Goal: Navigation & Orientation: Find specific page/section

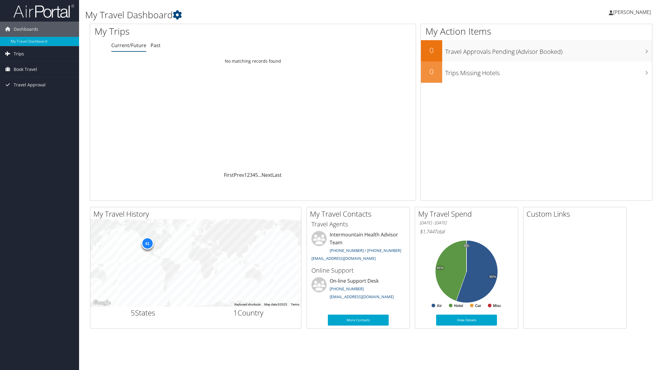
click at [26, 52] on link "Trips" at bounding box center [39, 53] width 79 height 15
click at [23, 65] on link "Current/Future Trips" at bounding box center [39, 65] width 79 height 9
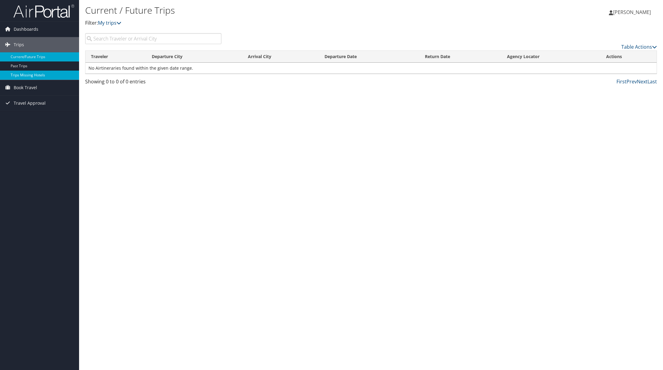
click at [40, 76] on link "Trips Missing Hotels" at bounding box center [39, 75] width 79 height 9
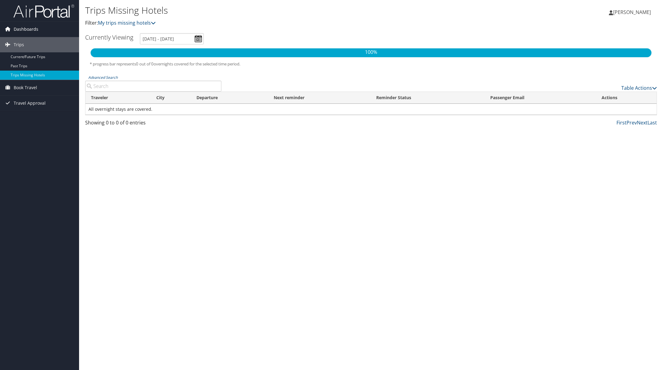
click at [26, 27] on span "Dashboards" at bounding box center [26, 29] width 25 height 15
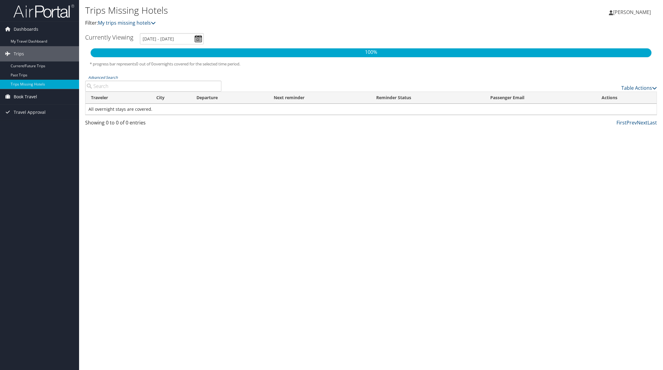
click at [35, 97] on span "Book Travel" at bounding box center [25, 96] width 23 height 15
click at [46, 125] on link "Book/Manage Online Trips" at bounding box center [39, 127] width 79 height 9
